Goal: Communication & Community: Answer question/provide support

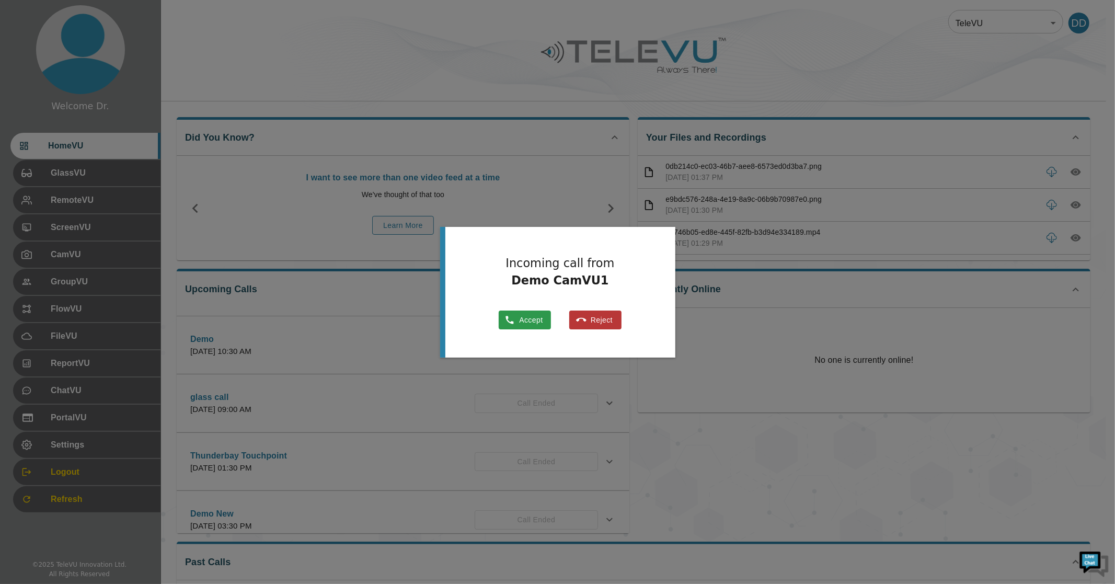
click at [599, 317] on button "Reject" at bounding box center [595, 320] width 52 height 19
